Goal: Information Seeking & Learning: Learn about a topic

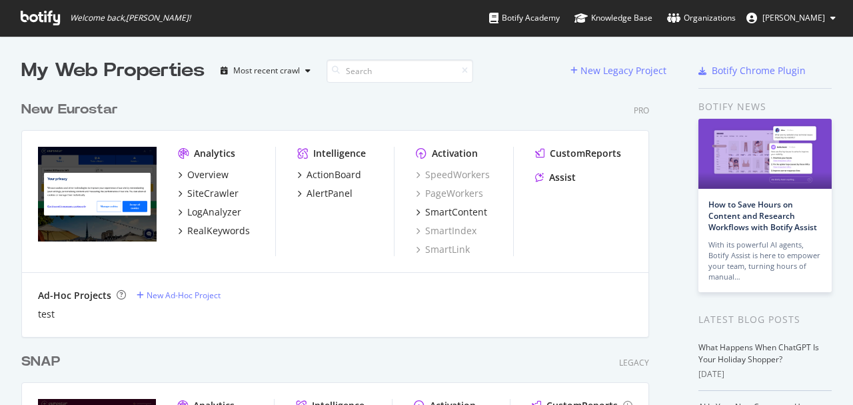
scroll to position [398, 840]
click at [81, 108] on div "New Eurostar" at bounding box center [69, 109] width 97 height 19
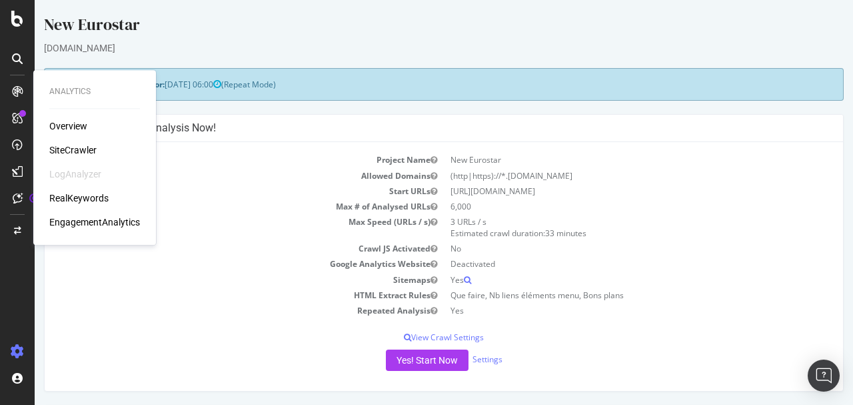
drag, startPoint x: 73, startPoint y: 148, endPoint x: 65, endPoint y: 184, distance: 36.7
click at [73, 148] on div "SiteCrawler" at bounding box center [72, 149] width 47 height 13
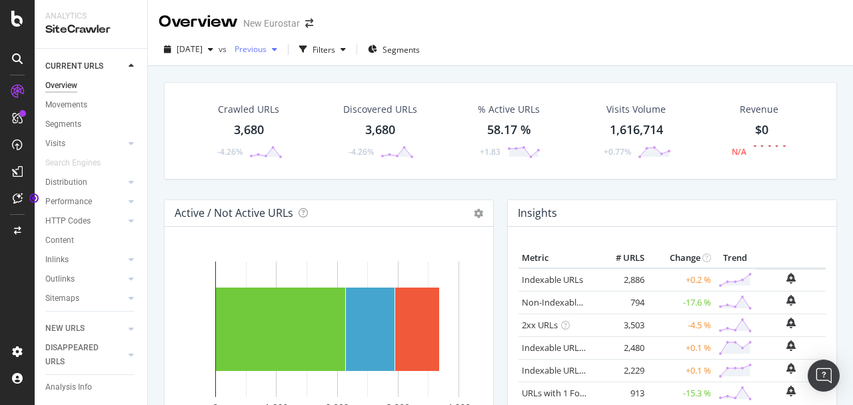
click at [265, 49] on span "Previous" at bounding box center [247, 48] width 37 height 11
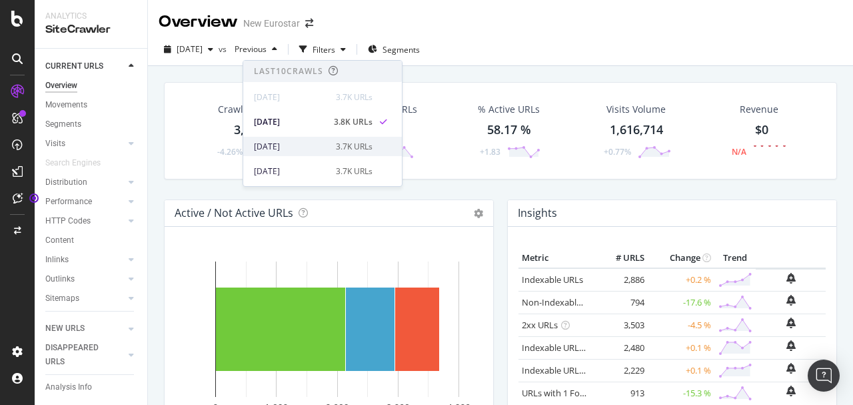
click at [307, 141] on div "[DATE]" at bounding box center [291, 147] width 74 height 12
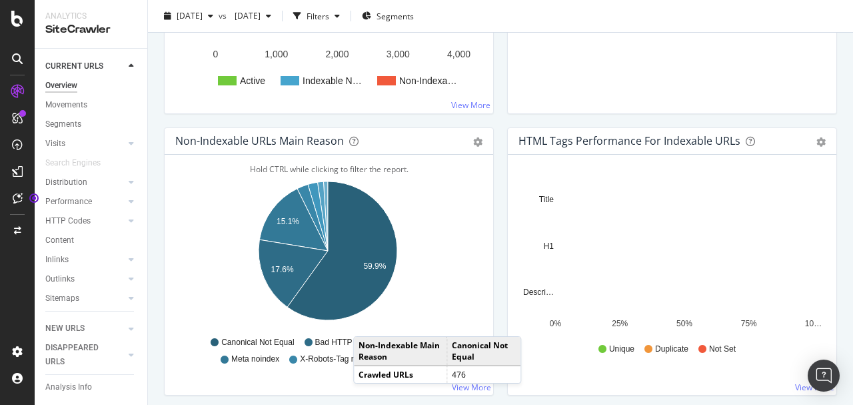
scroll to position [400, 0]
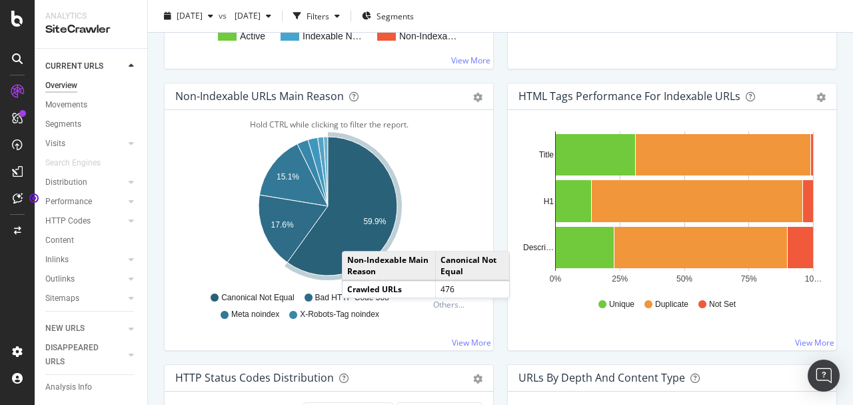
click at [355, 236] on icon "A chart." at bounding box center [342, 206] width 110 height 139
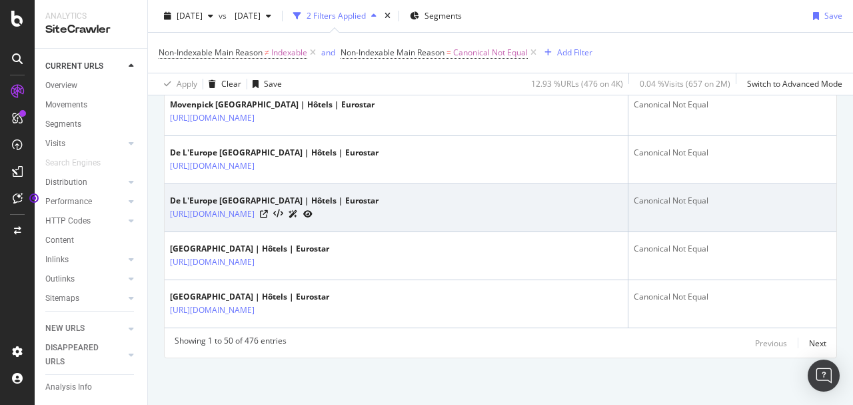
scroll to position [2522, 0]
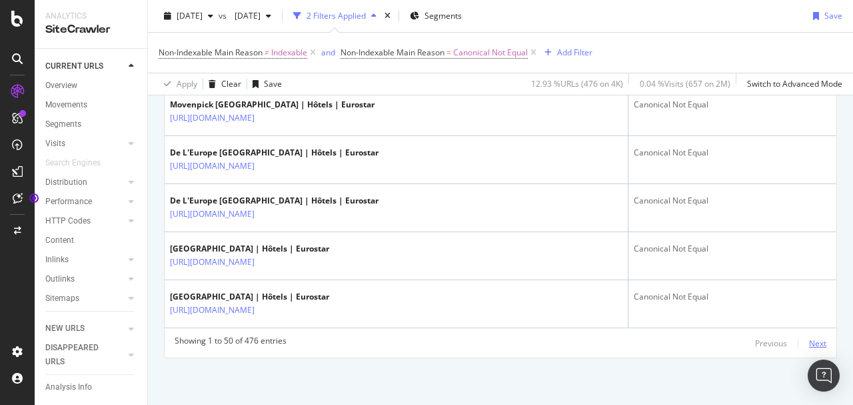
click at [812, 345] on div "Next" at bounding box center [817, 342] width 17 height 11
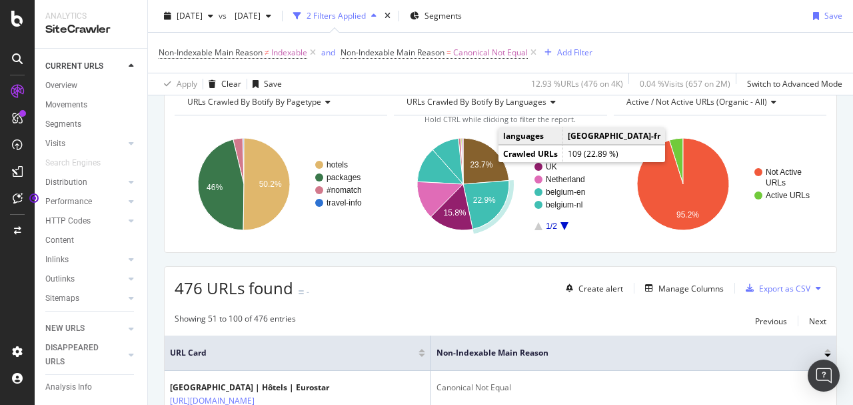
scroll to position [0, 0]
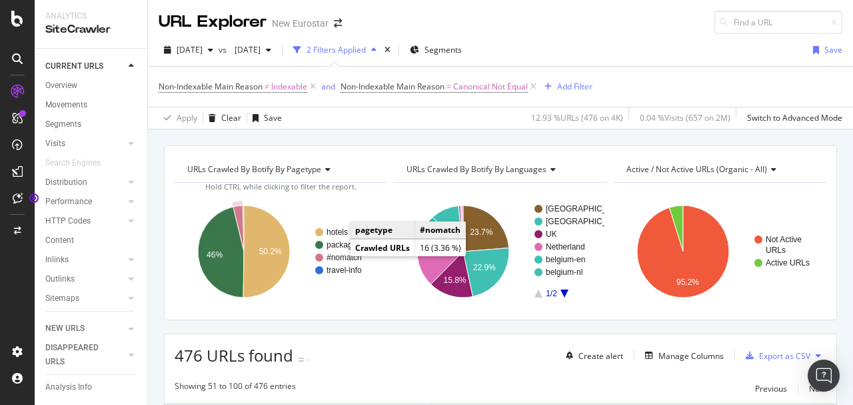
click at [338, 259] on text "#nomatch" at bounding box center [344, 257] width 35 height 9
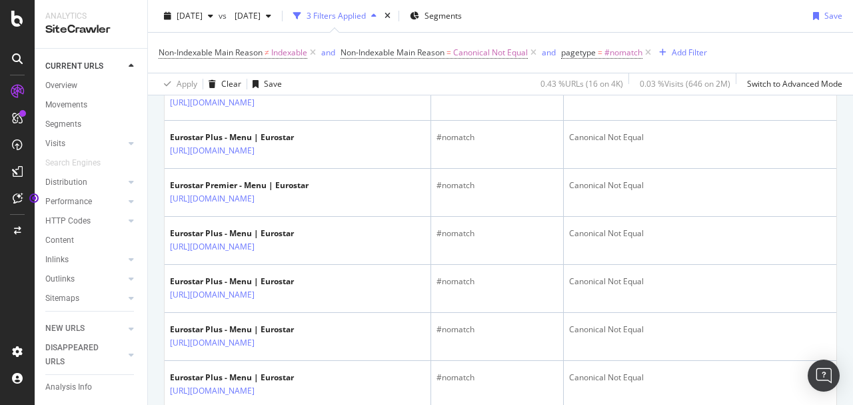
scroll to position [707, 0]
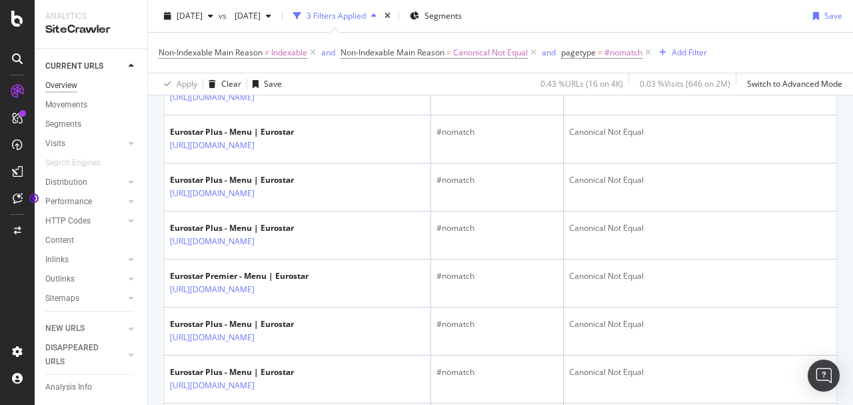
click at [77, 83] on div "Overview" at bounding box center [61, 86] width 32 height 14
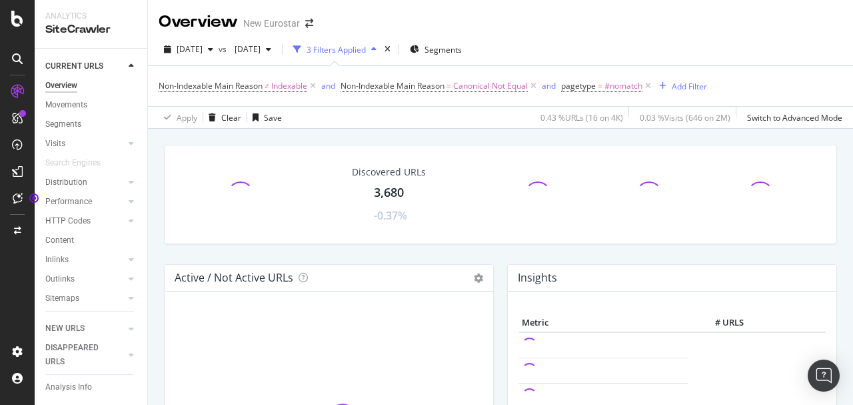
click at [537, 87] on icon at bounding box center [533, 85] width 11 height 13
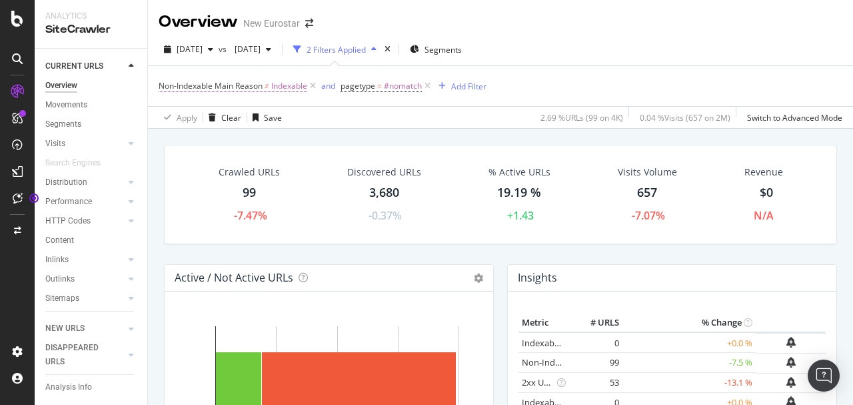
click at [427, 87] on icon at bounding box center [427, 85] width 11 height 13
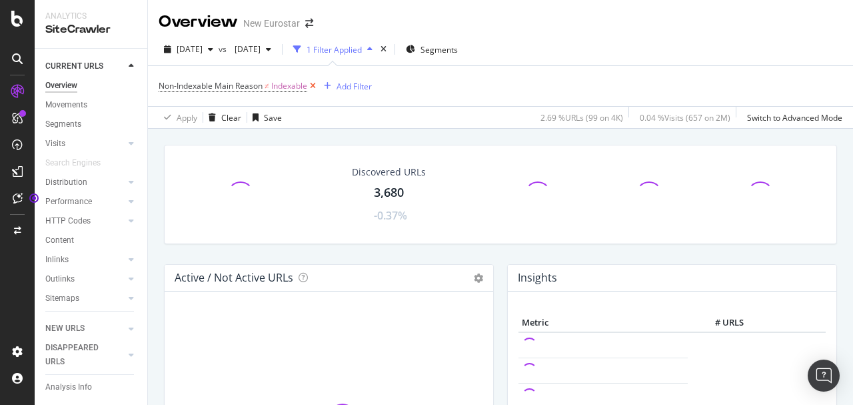
click at [313, 86] on icon at bounding box center [312, 85] width 11 height 13
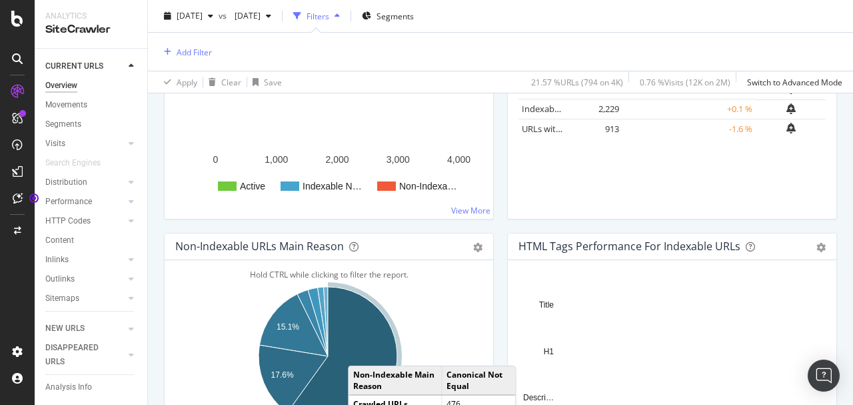
scroll to position [444, 0]
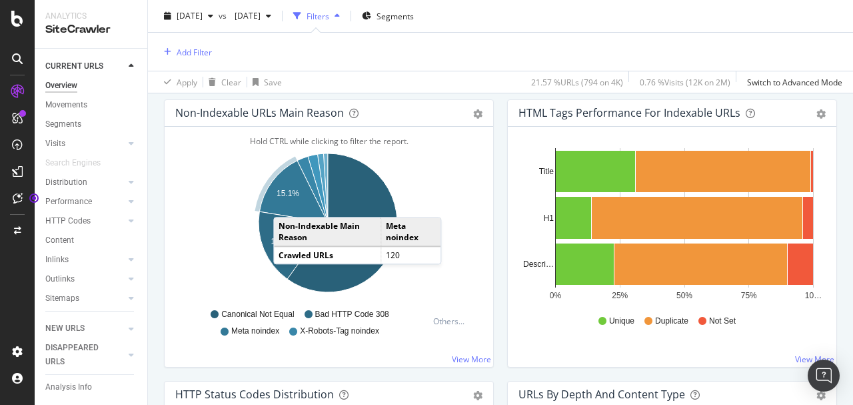
click at [287, 201] on icon "A chart." at bounding box center [293, 192] width 69 height 62
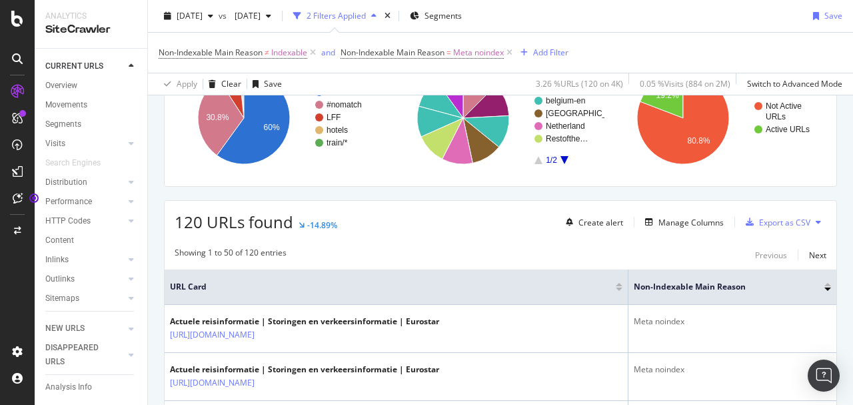
scroll to position [89, 0]
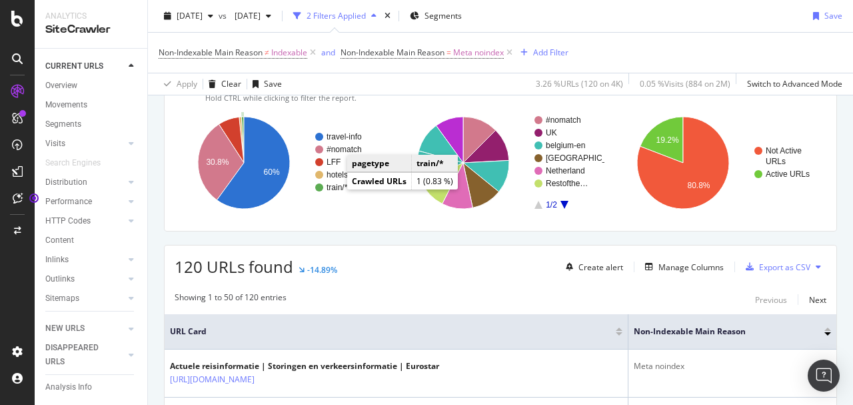
click at [333, 187] on text "train/*" at bounding box center [337, 187] width 21 height 9
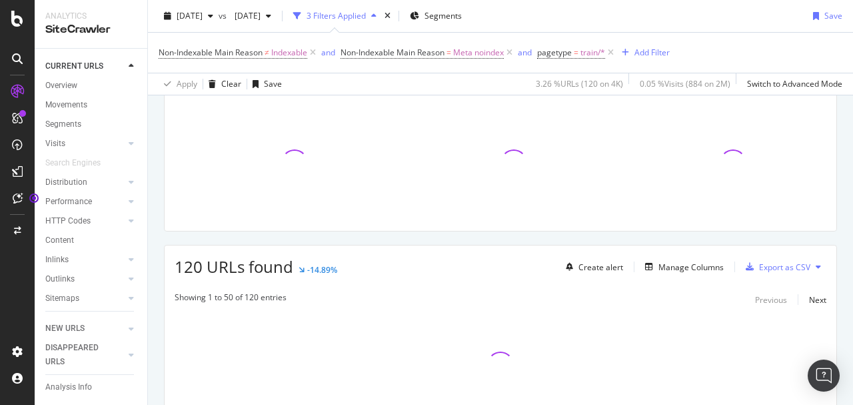
scroll to position [174, 0]
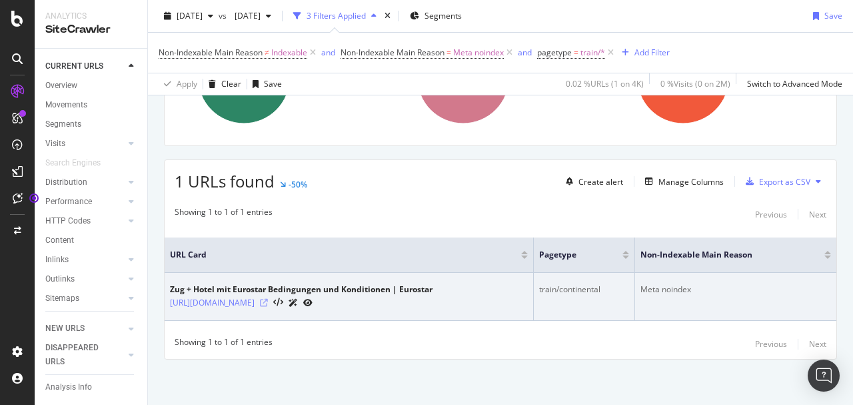
click at [268, 301] on icon at bounding box center [264, 303] width 8 height 8
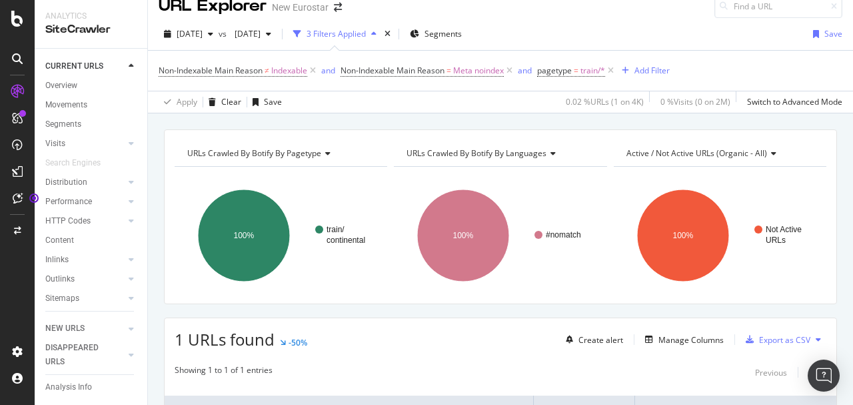
scroll to position [0, 0]
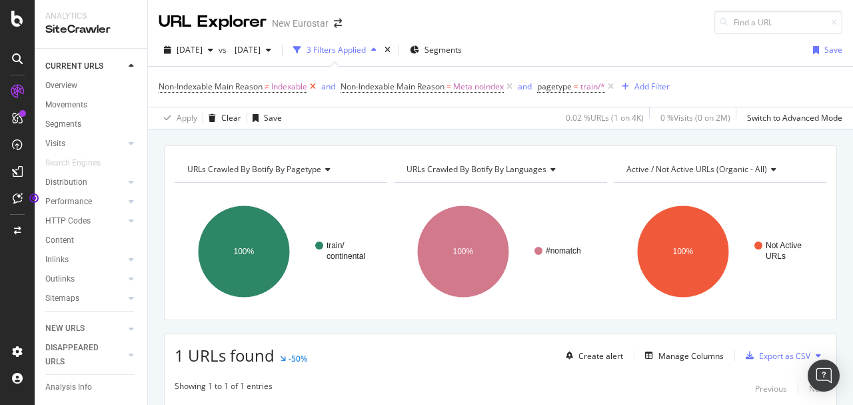
click at [315, 87] on icon at bounding box center [312, 86] width 11 height 13
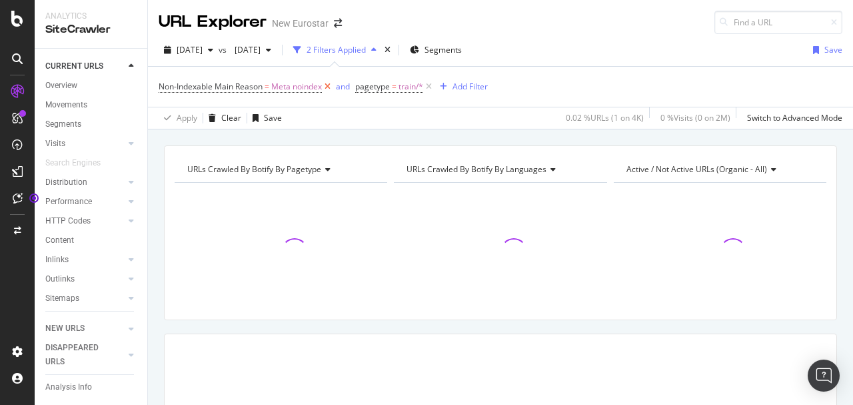
click at [329, 85] on icon at bounding box center [327, 86] width 11 height 13
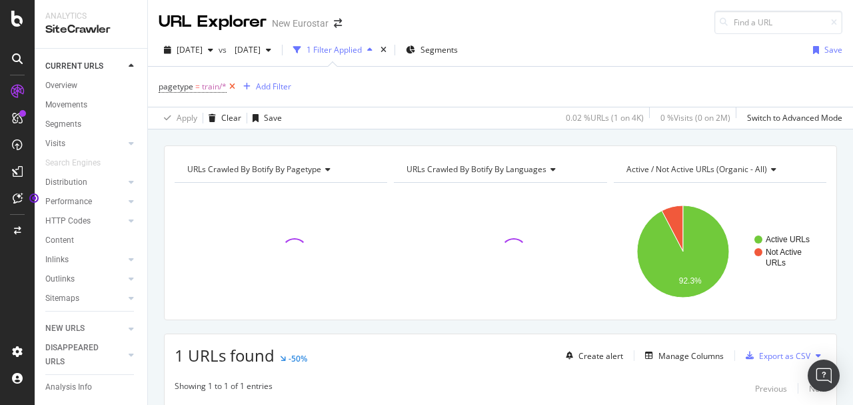
click at [231, 88] on icon at bounding box center [232, 86] width 11 height 13
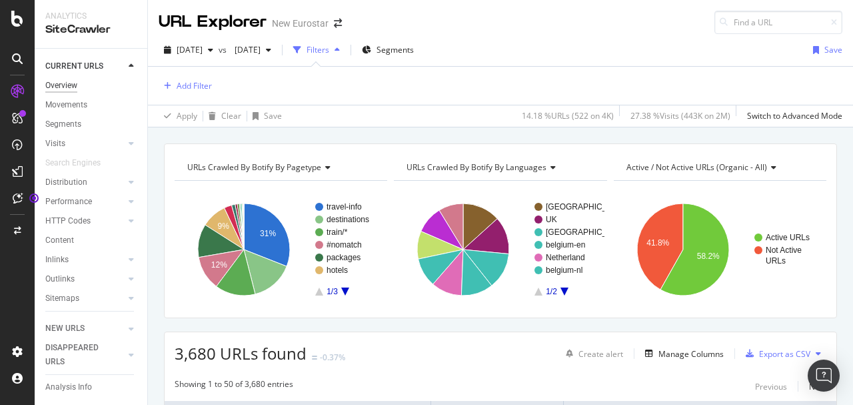
click at [57, 79] on div "Overview" at bounding box center [61, 86] width 32 height 14
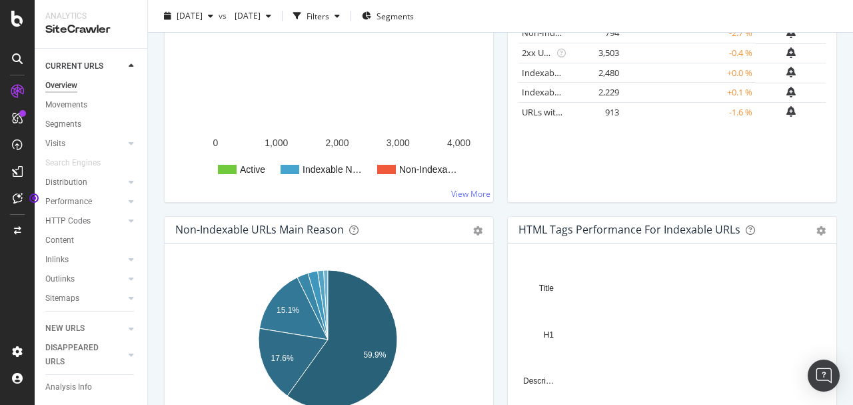
scroll to position [355, 0]
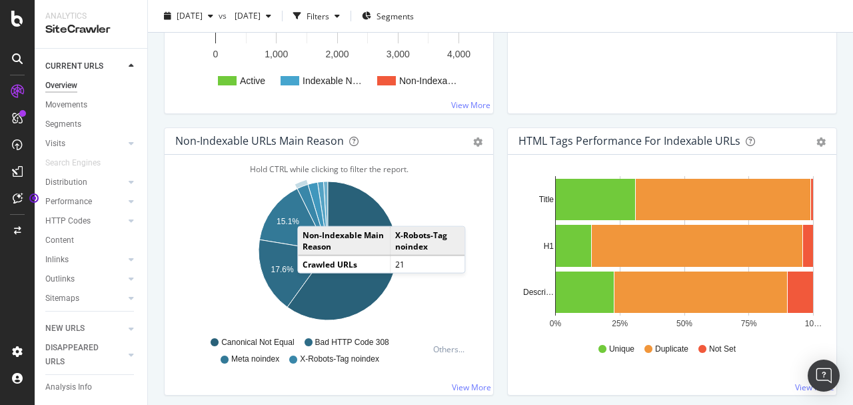
click at [311, 211] on icon "A chart." at bounding box center [312, 217] width 31 height 67
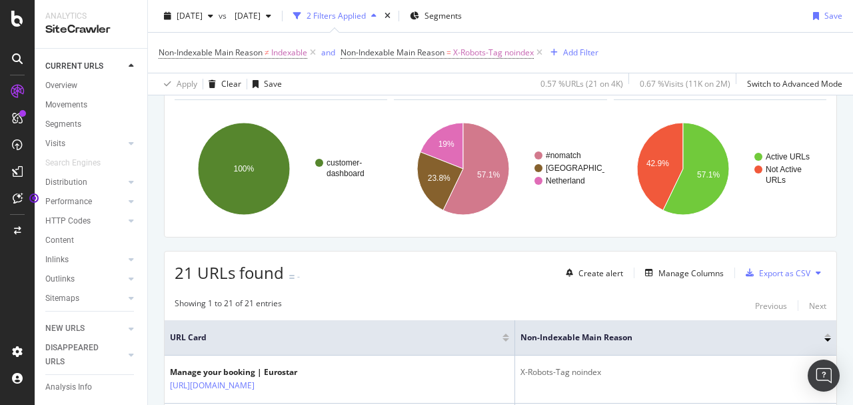
scroll to position [51, 0]
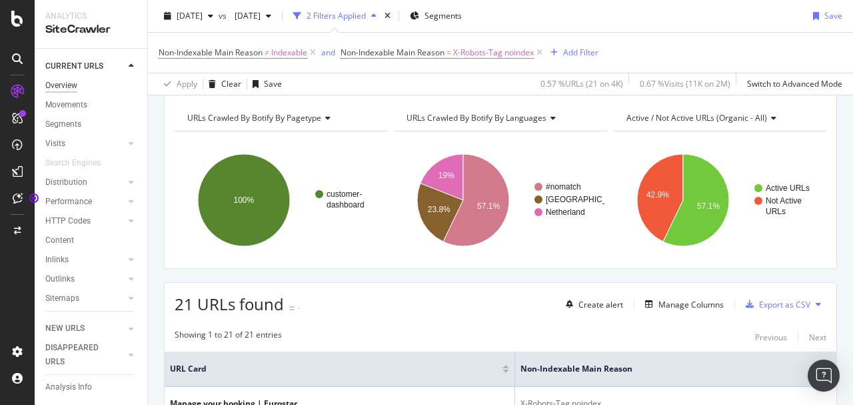
click at [77, 85] on div "Overview" at bounding box center [61, 86] width 32 height 14
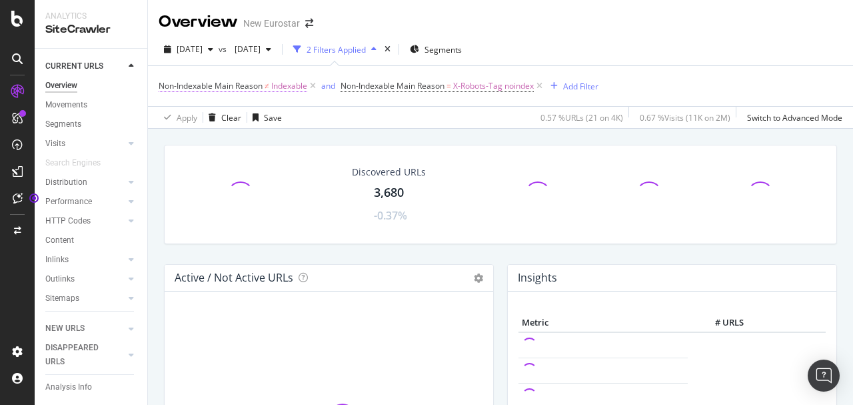
click at [317, 88] on icon at bounding box center [312, 85] width 11 height 13
click at [358, 87] on icon at bounding box center [357, 85] width 11 height 13
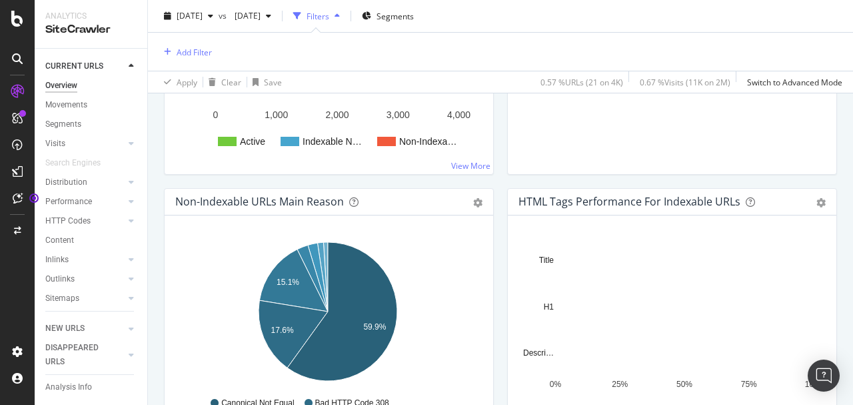
scroll to position [489, 0]
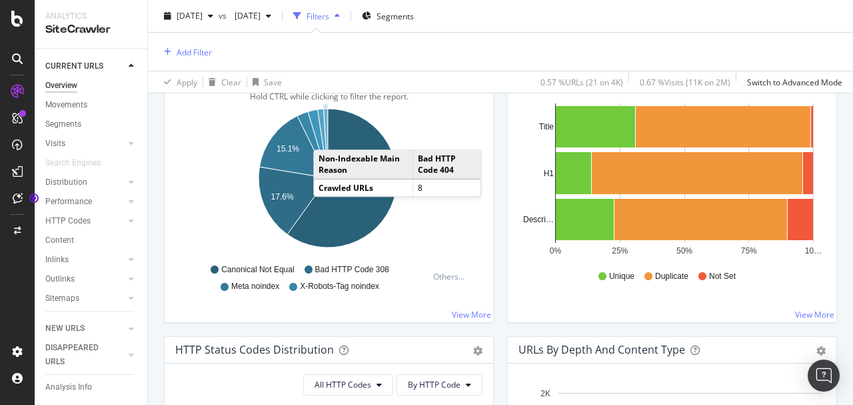
click at [327, 134] on icon "A chart." at bounding box center [325, 143] width 5 height 69
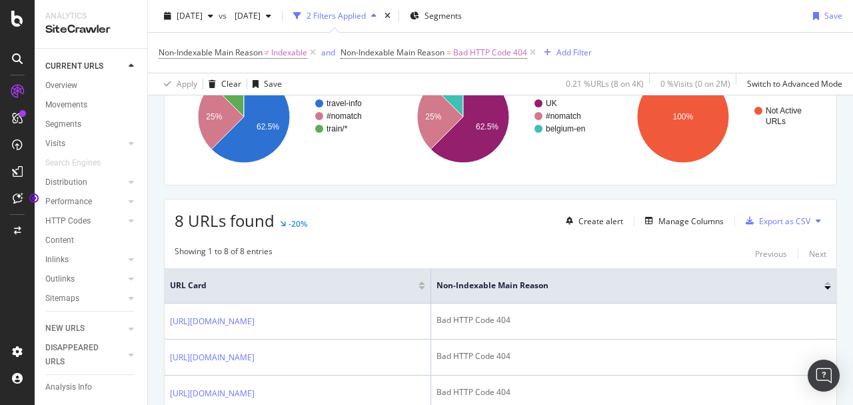
scroll to position [133, 0]
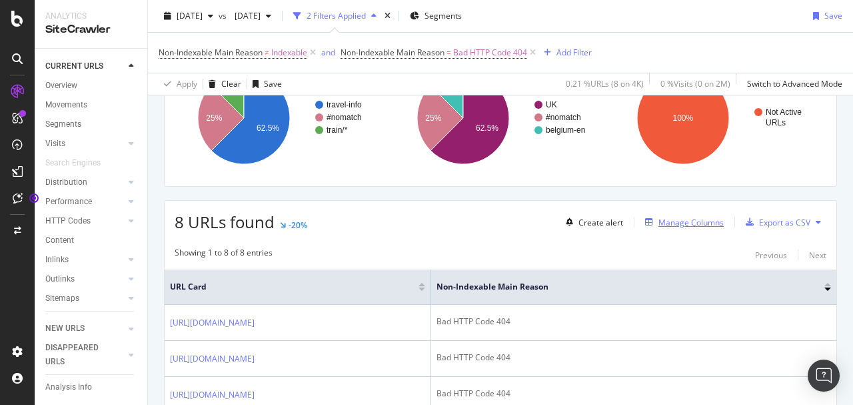
click at [685, 225] on div "Manage Columns" at bounding box center [691, 222] width 65 height 11
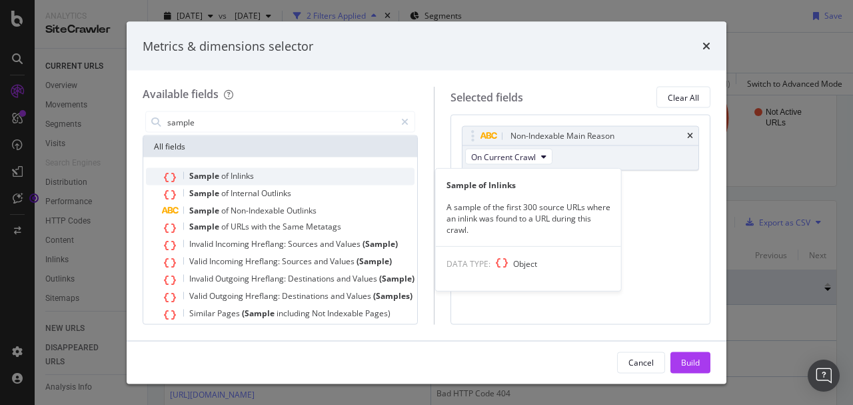
type input "sample"
click at [274, 175] on div "Sample of Inlinks" at bounding box center [288, 176] width 253 height 17
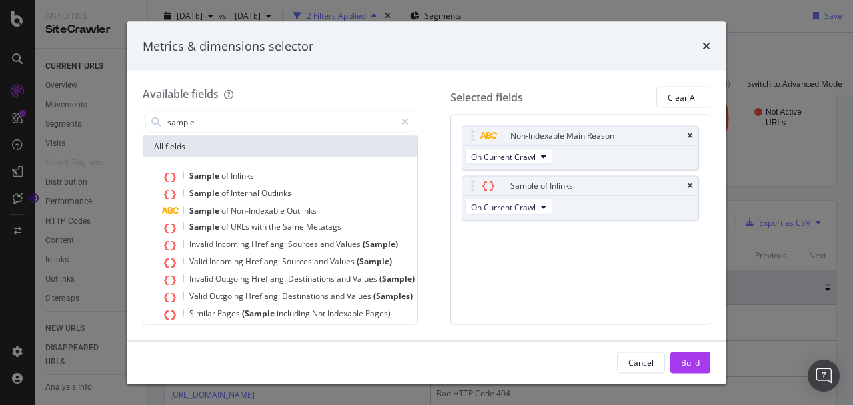
click at [705, 361] on button "Build" at bounding box center [691, 361] width 40 height 21
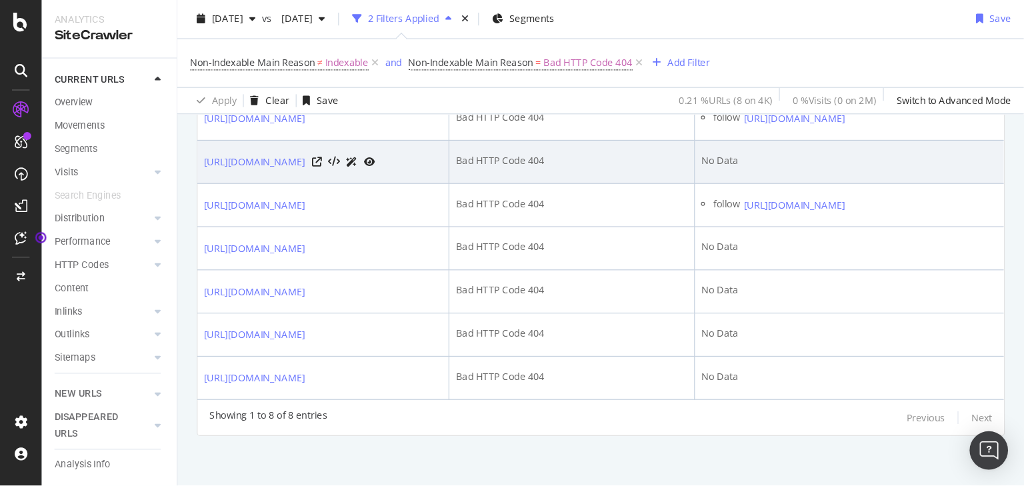
scroll to position [400, 0]
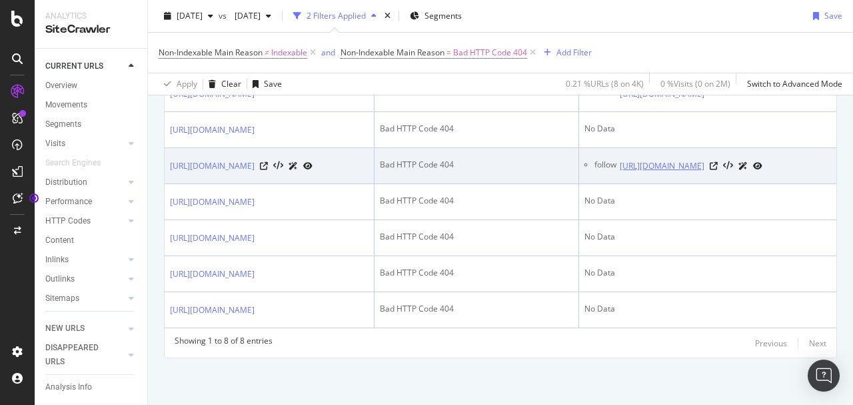
click at [705, 173] on link "[URL][DOMAIN_NAME]" at bounding box center [662, 165] width 85 height 13
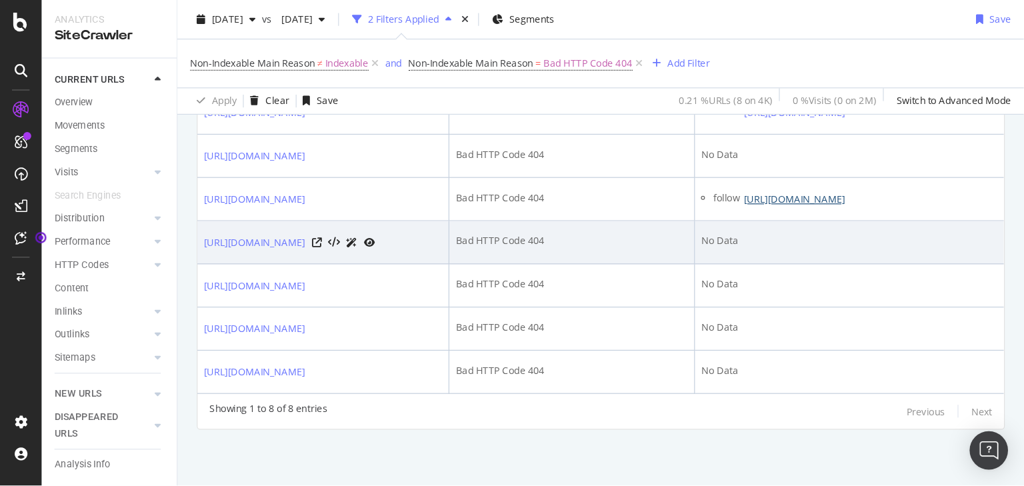
scroll to position [390, 0]
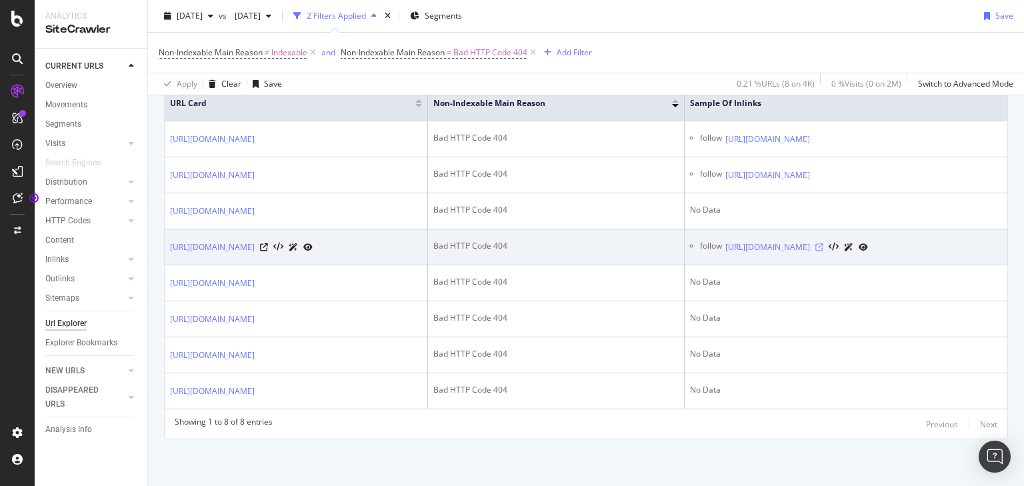
click at [823, 243] on icon at bounding box center [819, 247] width 8 height 8
click at [268, 243] on icon at bounding box center [264, 247] width 8 height 8
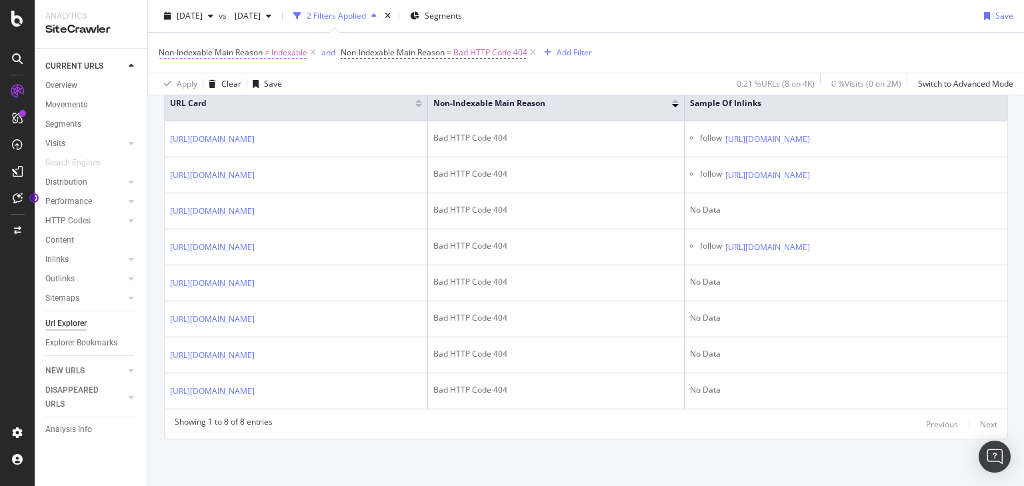
click at [317, 53] on icon at bounding box center [312, 52] width 11 height 13
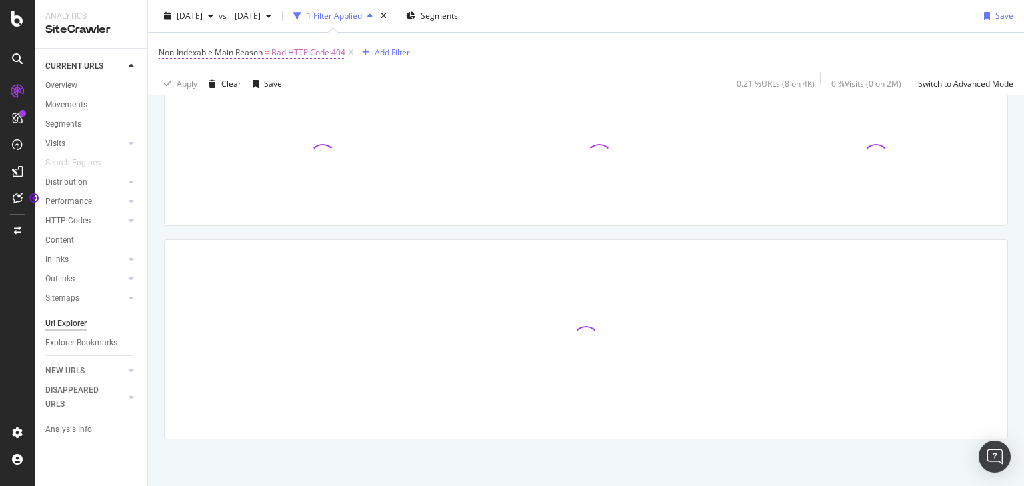
scroll to position [93, 0]
click at [348, 52] on icon at bounding box center [350, 52] width 11 height 13
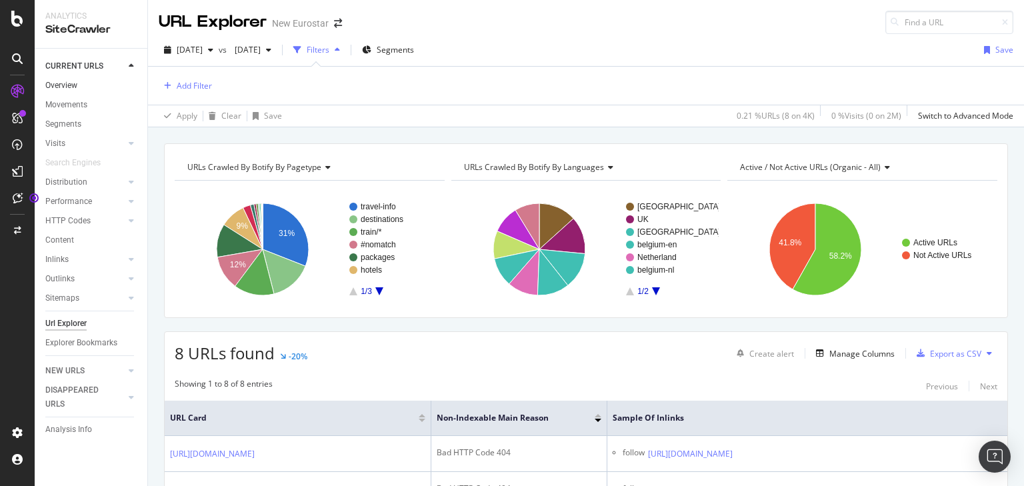
click at [81, 84] on link "Overview" at bounding box center [91, 86] width 93 height 14
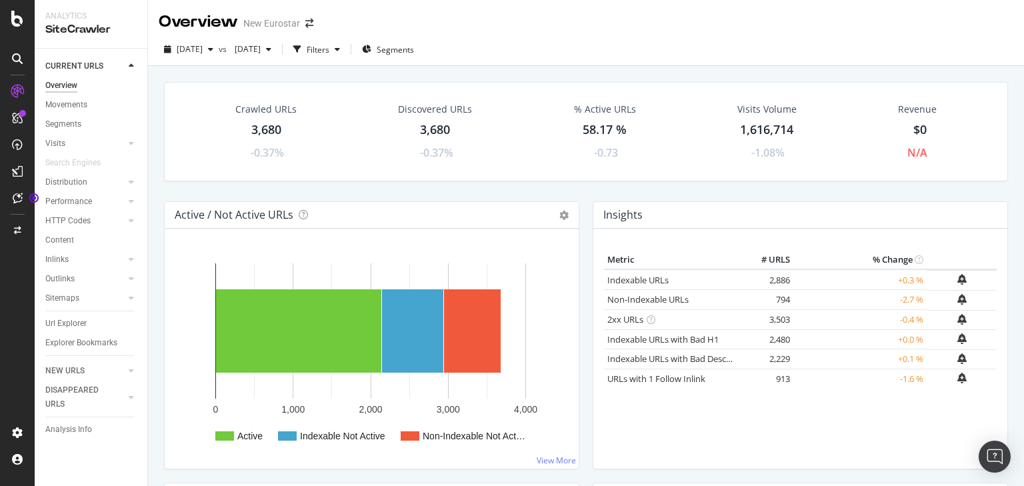
drag, startPoint x: 56, startPoint y: 103, endPoint x: 357, endPoint y: 184, distance: 312.0
click at [56, 103] on div "Movements" at bounding box center [66, 105] width 42 height 14
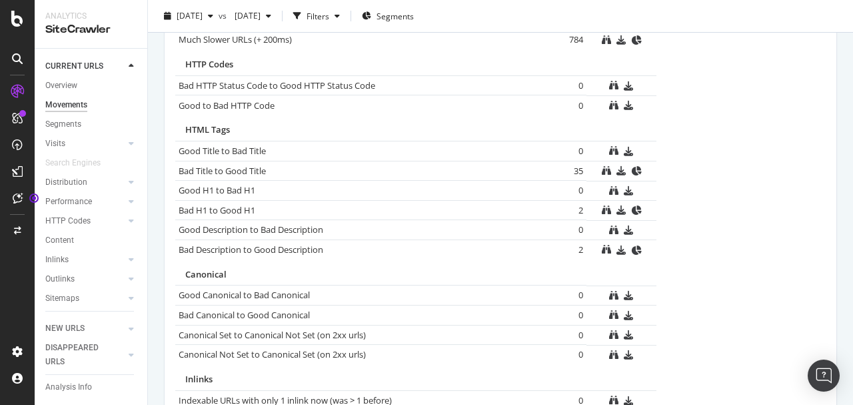
scroll to position [817, 0]
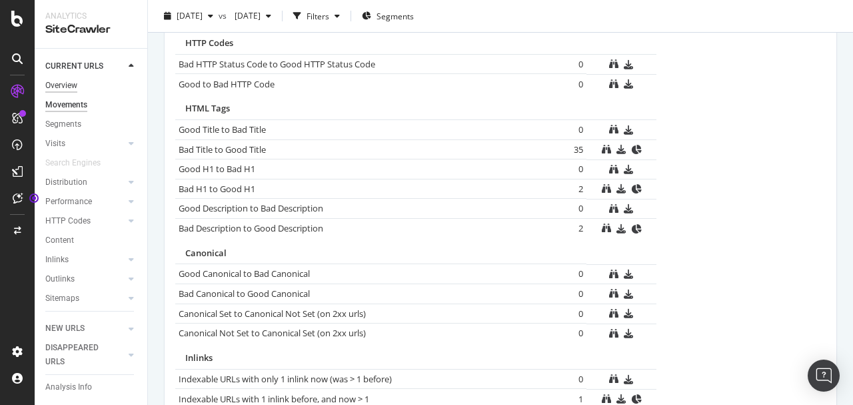
click at [76, 85] on div "Overview" at bounding box center [61, 86] width 32 height 14
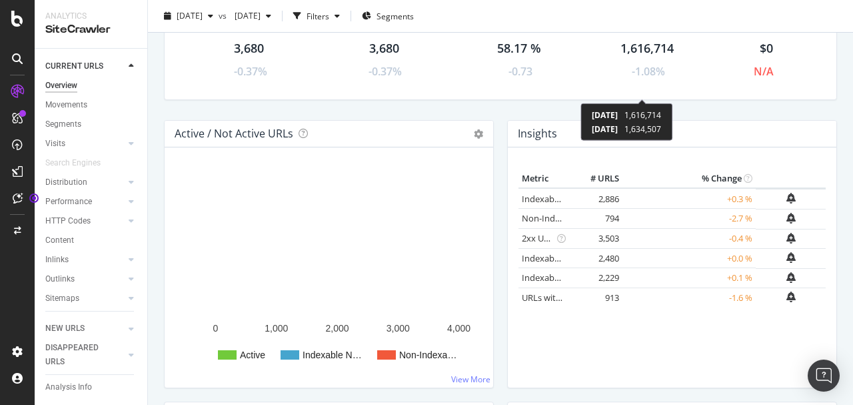
scroll to position [89, 0]
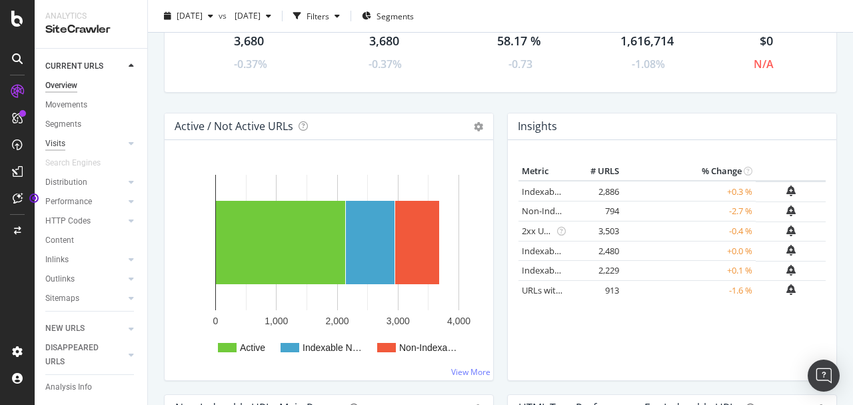
click at [57, 145] on div "Visits" at bounding box center [55, 144] width 20 height 14
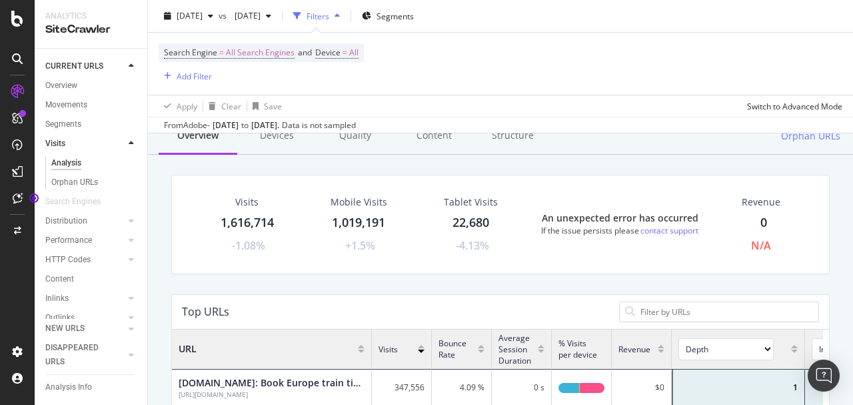
scroll to position [44, 0]
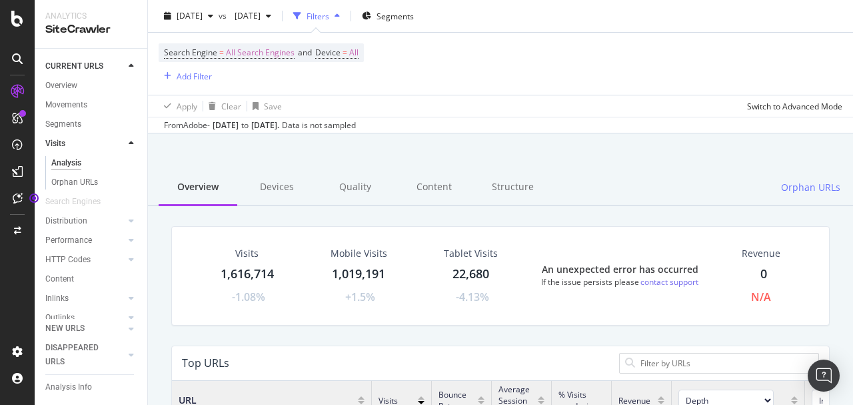
click at [72, 96] on div "Movements" at bounding box center [96, 104] width 102 height 19
click at [73, 99] on div "Movements" at bounding box center [66, 105] width 42 height 14
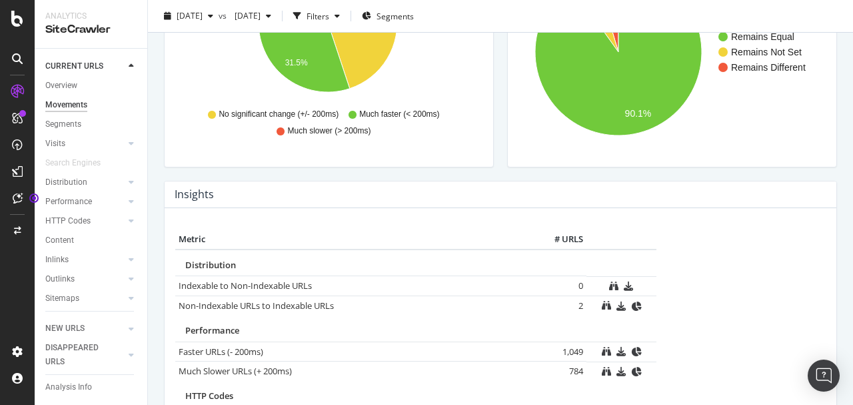
scroll to position [489, 0]
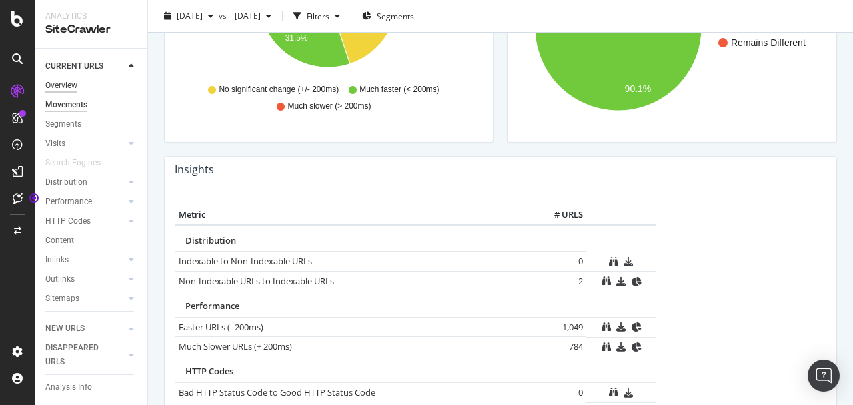
click at [73, 84] on div "Overview" at bounding box center [61, 86] width 32 height 14
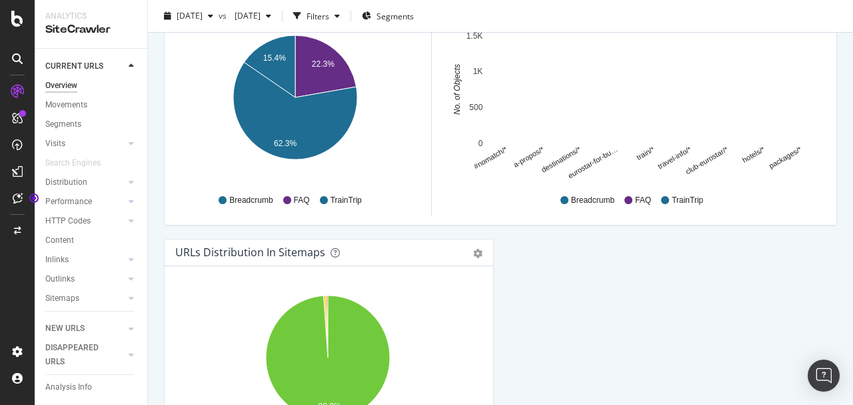
scroll to position [1422, 0]
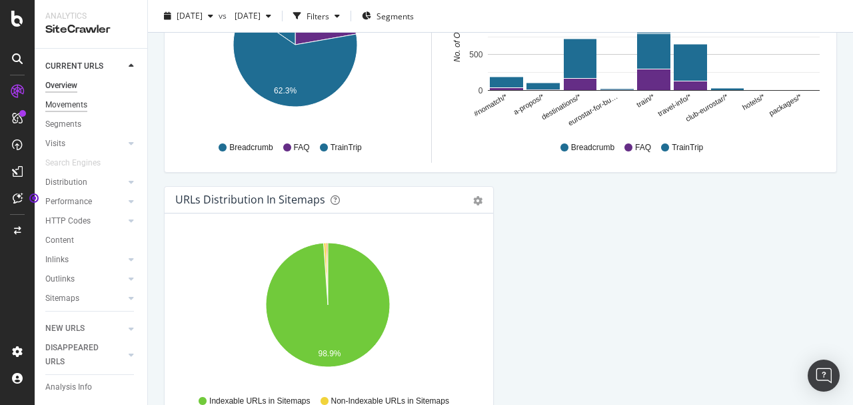
click at [76, 107] on div "Movements" at bounding box center [66, 105] width 42 height 14
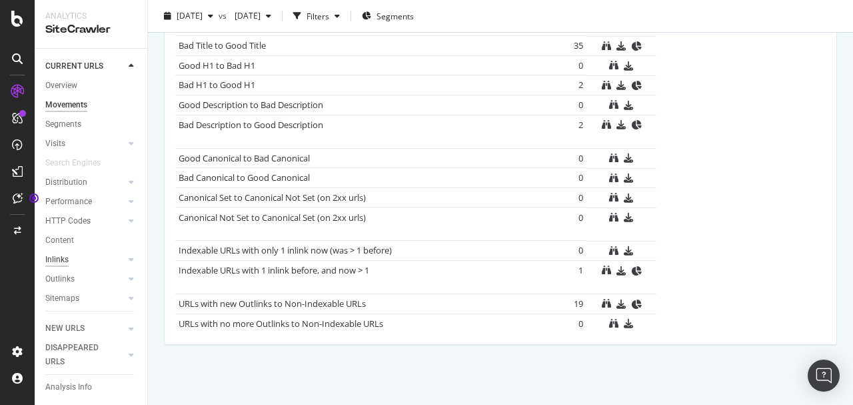
scroll to position [863, 0]
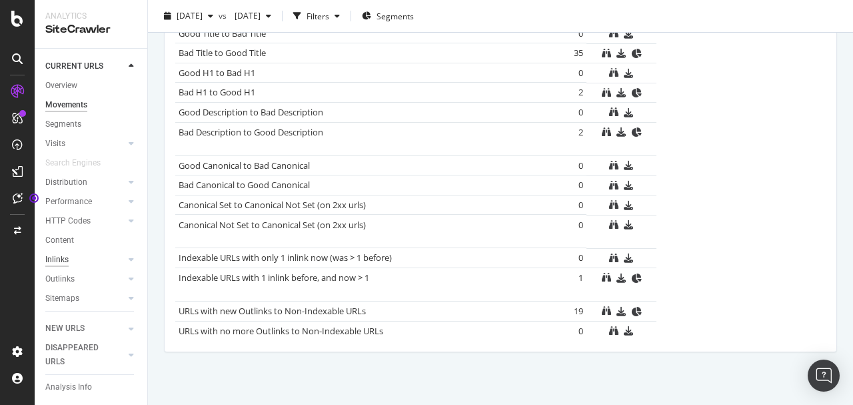
click at [57, 260] on div "Inlinks" at bounding box center [56, 260] width 23 height 14
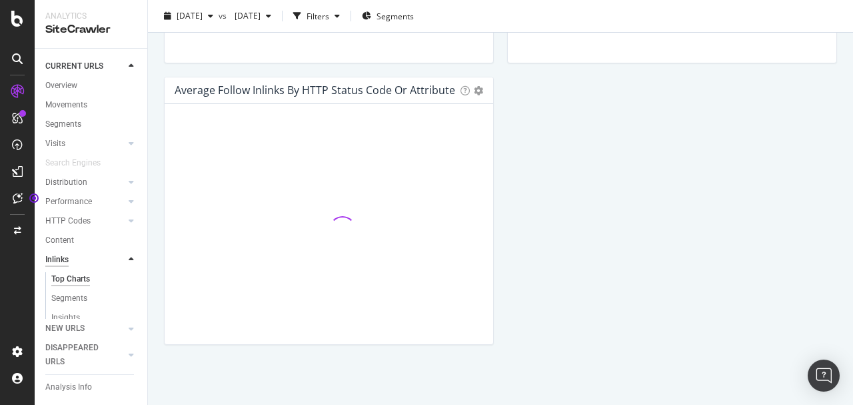
scroll to position [664, 0]
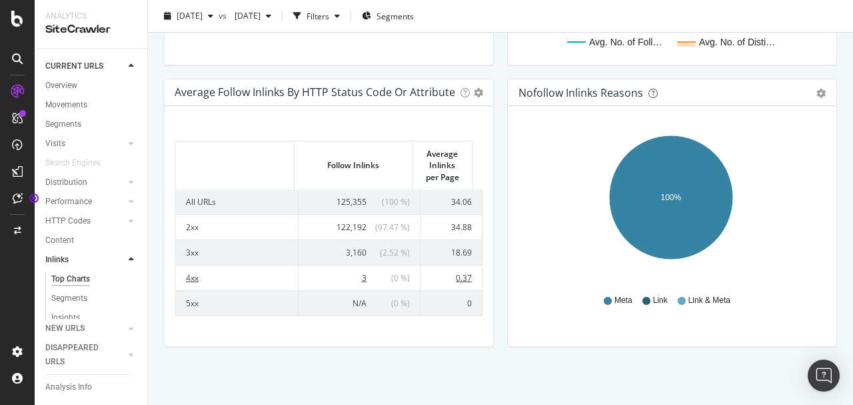
click at [370, 273] on span "( 0 % )" at bounding box center [390, 277] width 40 height 11
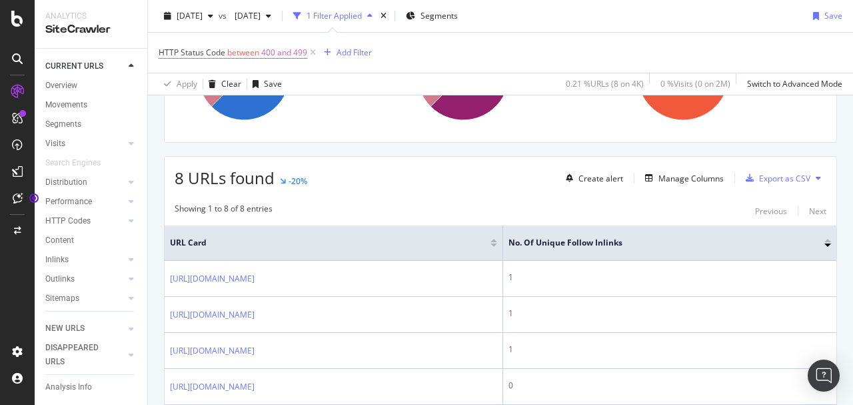
scroll to position [222, 0]
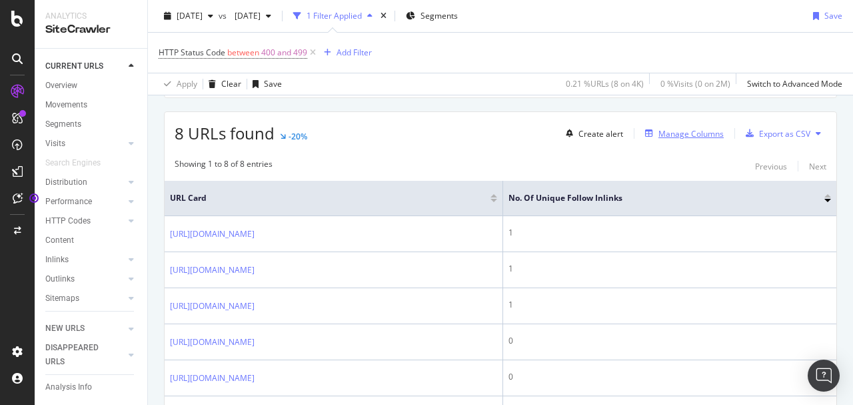
click at [672, 135] on div "Manage Columns" at bounding box center [691, 133] width 65 height 11
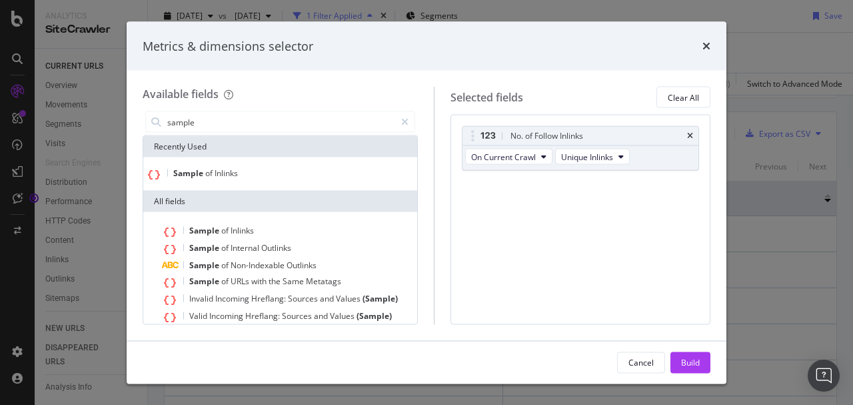
type input "sample"
click at [260, 167] on div "Sample of Inlinks" at bounding box center [280, 173] width 274 height 33
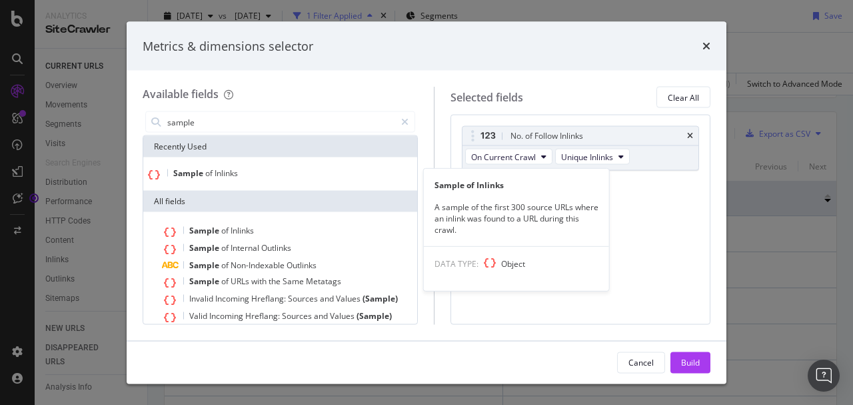
click at [252, 173] on div "Sample of Inlinks" at bounding box center [280, 174] width 269 height 12
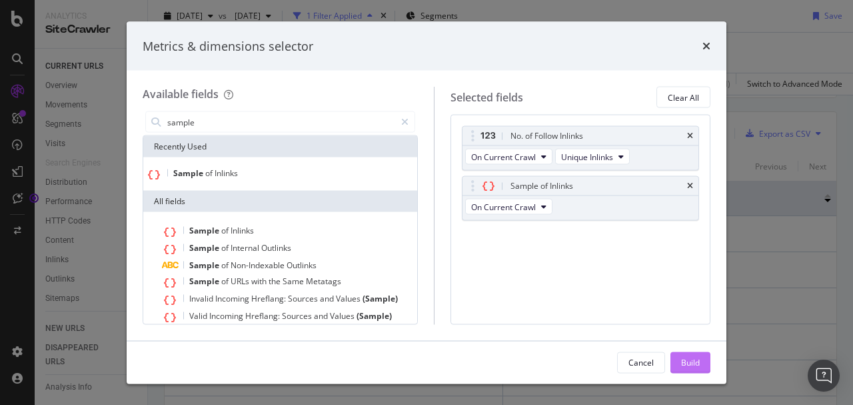
click at [705, 353] on button "Build" at bounding box center [691, 361] width 40 height 21
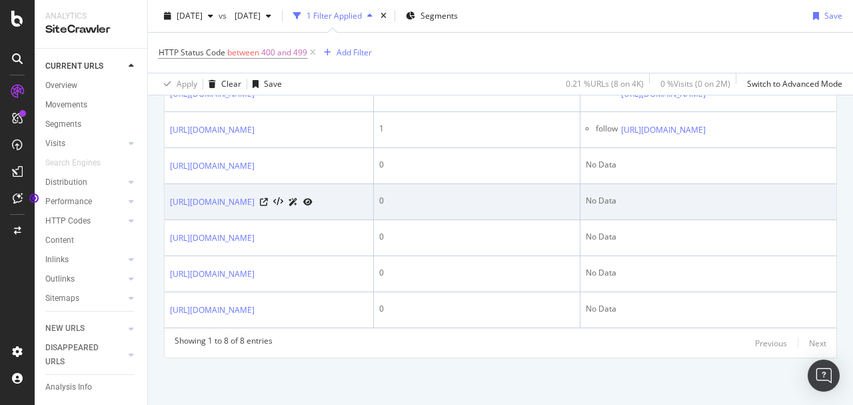
scroll to position [477, 0]
